Goal: Navigation & Orientation: Go to known website

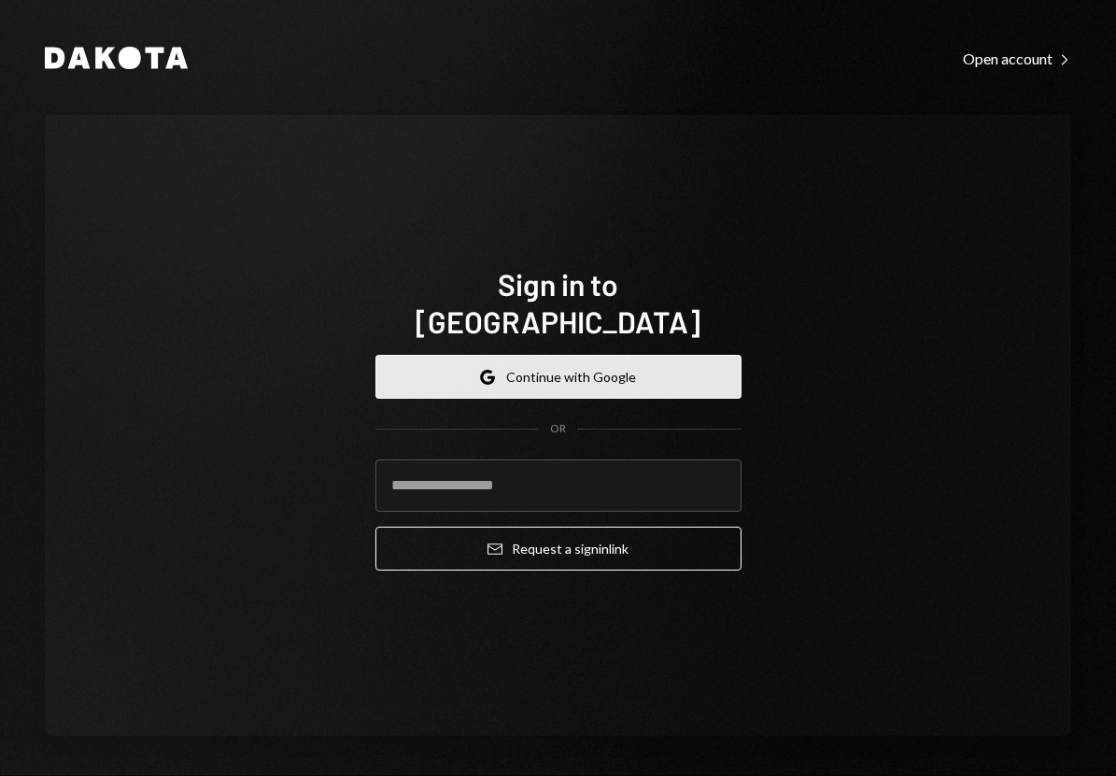
click at [690, 355] on button "Google Continue with Google" at bounding box center [559, 377] width 366 height 44
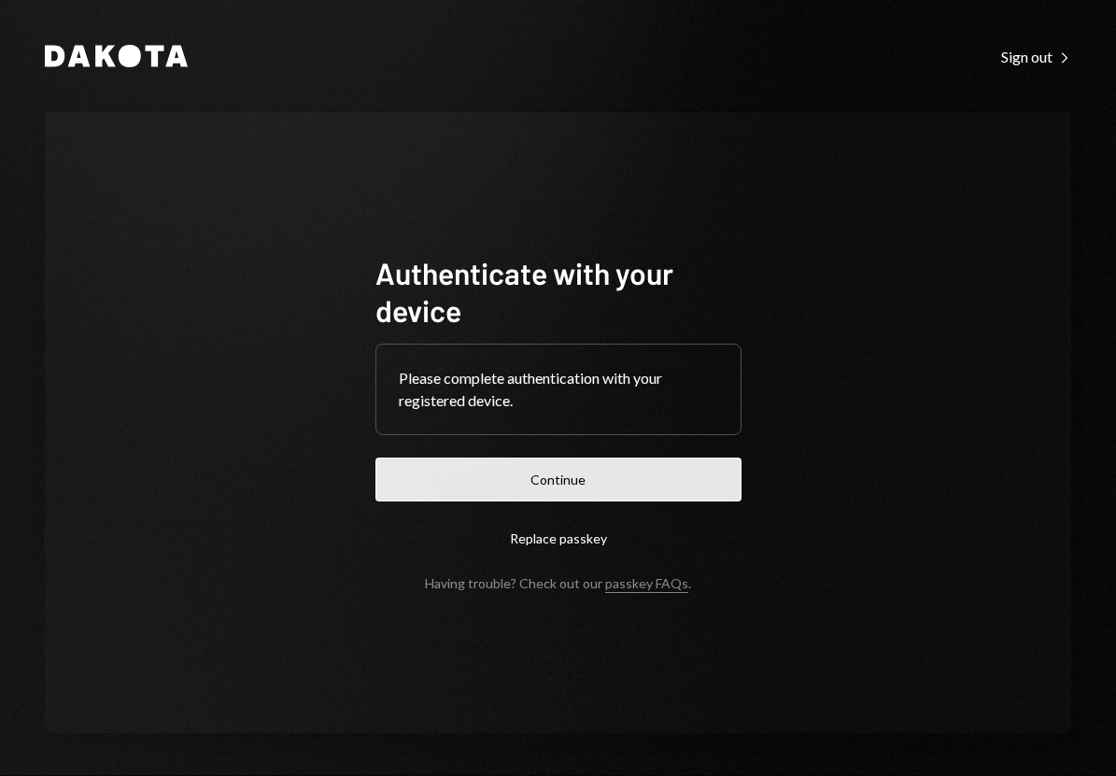
click at [642, 481] on button "Continue" at bounding box center [559, 480] width 366 height 44
